Goal: Find specific fact: Find specific fact

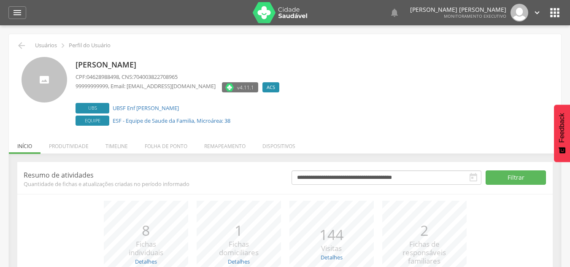
click at [117, 141] on li "Timeline" at bounding box center [116, 144] width 39 height 20
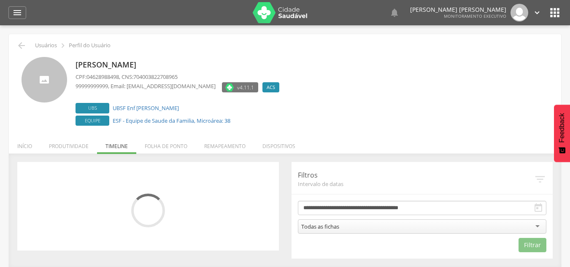
click at [285, 146] on li "Dispositivos" at bounding box center [279, 144] width 50 height 20
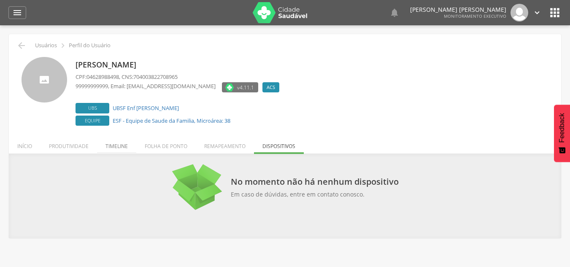
click at [114, 144] on li "Timeline" at bounding box center [116, 144] width 39 height 20
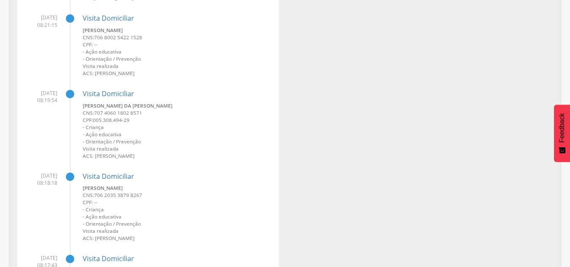
scroll to position [1224, 0]
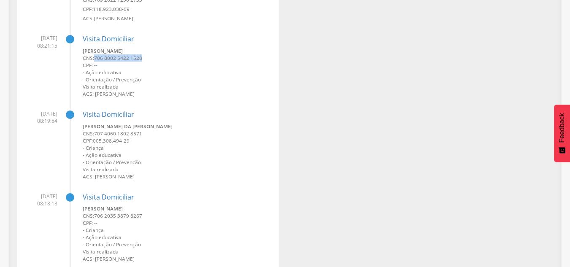
drag, startPoint x: 95, startPoint y: 59, endPoint x: 140, endPoint y: 61, distance: 45.2
click at [146, 60] on small "CNS: 706 8002 5422 1528" at bounding box center [178, 57] width 190 height 7
copy span "706 8002 5422 1528"
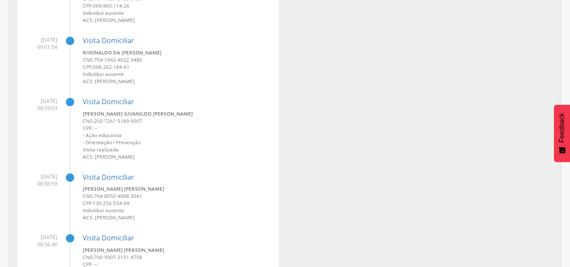
scroll to position [338, 0]
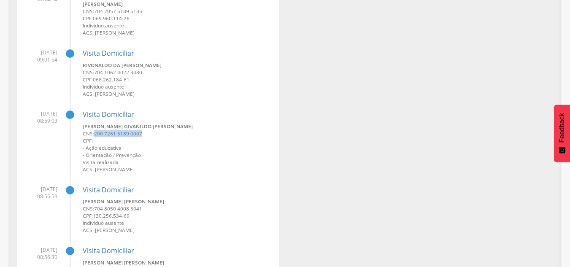
drag, startPoint x: 96, startPoint y: 135, endPoint x: 141, endPoint y: 135, distance: 44.7
click at [141, 135] on span "200 7261 5189 0007" at bounding box center [118, 133] width 48 height 7
copy span "200 7261 5189 0007"
